Goal: Check status: Check status

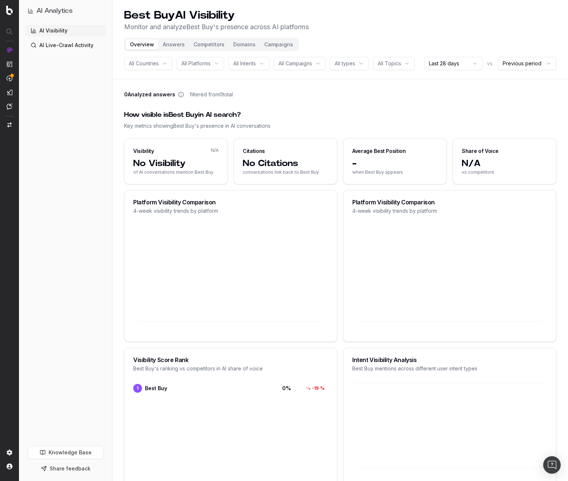
click at [53, 26] on link "AI Visibility" at bounding box center [65, 31] width 81 height 12
